Goal: Task Accomplishment & Management: Use online tool/utility

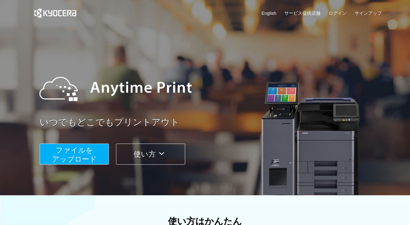
click at [83, 153] on span "ファイルを ​​アップロード" at bounding box center [74, 154] width 45 height 17
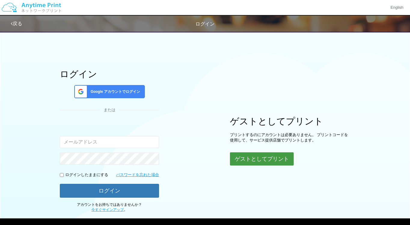
click at [263, 163] on button "ゲストとしてプリント" at bounding box center [262, 158] width 64 height 13
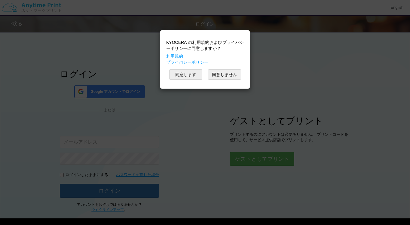
click at [178, 76] on button "同意します" at bounding box center [185, 74] width 33 height 10
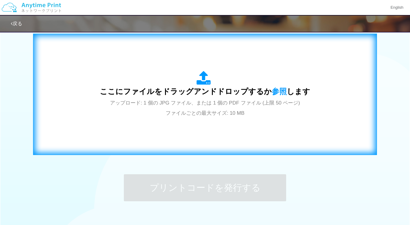
scroll to position [194, 0]
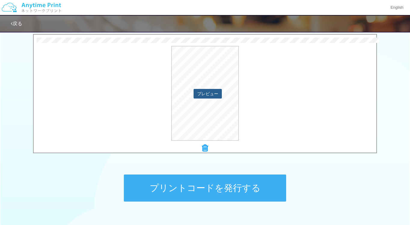
click at [216, 98] on button "プレビュー" at bounding box center [208, 94] width 28 height 10
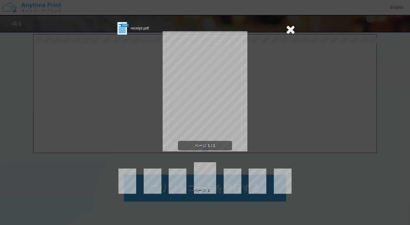
click at [45, 83] on div "receipt.pdf ページ 1 / 1 ページ: 1" at bounding box center [205, 112] width 410 height 225
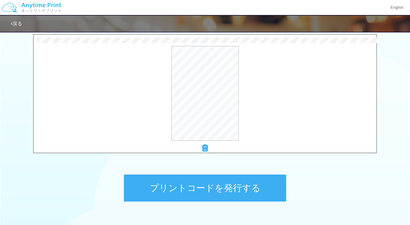
click at [273, 187] on button "プリントコードを発行する" at bounding box center [205, 188] width 162 height 27
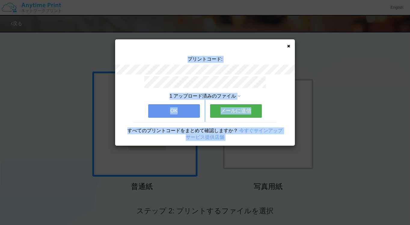
click at [262, 56] on div "プリントコード:" at bounding box center [205, 66] width 180 height 20
